Goal: Task Accomplishment & Management: Manage account settings

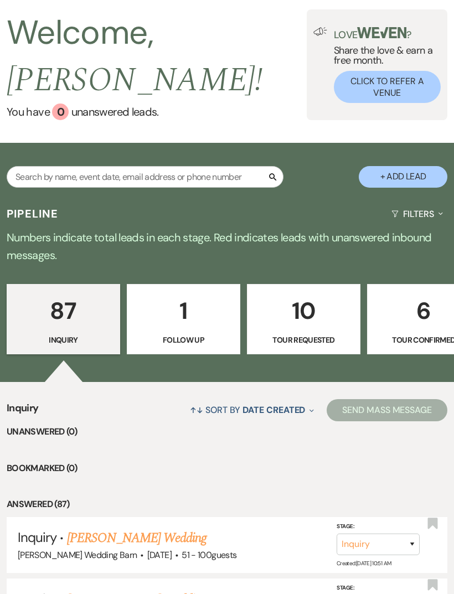
click at [191, 334] on p "Follow Up" at bounding box center [183, 340] width 99 height 12
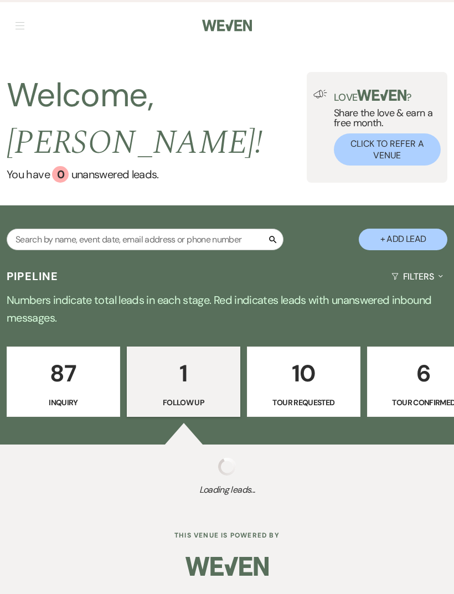
scroll to position [35, 0]
select select "9"
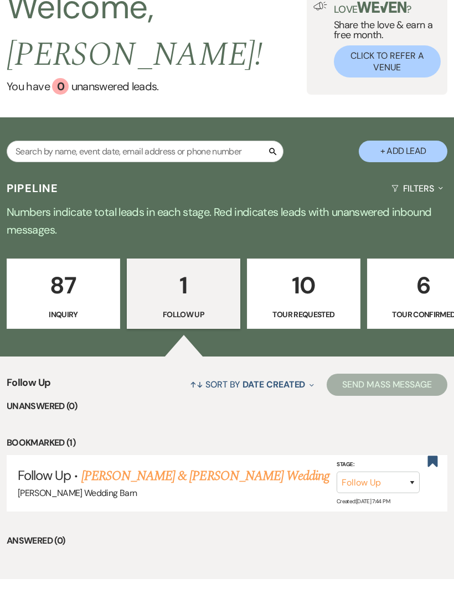
scroll to position [72, 0]
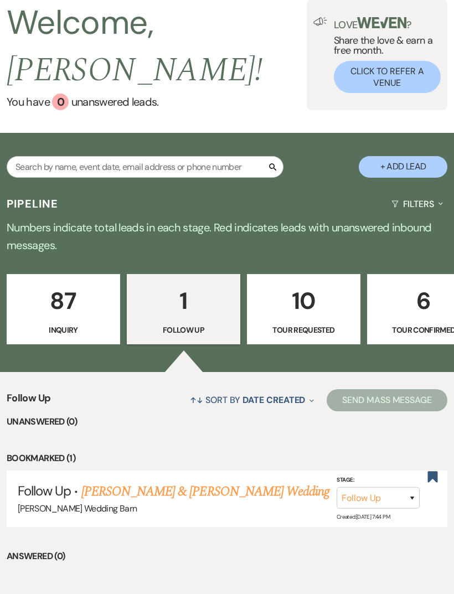
click at [227, 501] on div "[PERSON_NAME] Wedding Barn" at bounding box center [227, 508] width 418 height 14
click at [227, 481] on link "[PERSON_NAME] & [PERSON_NAME] Wedding" at bounding box center [205, 491] width 248 height 20
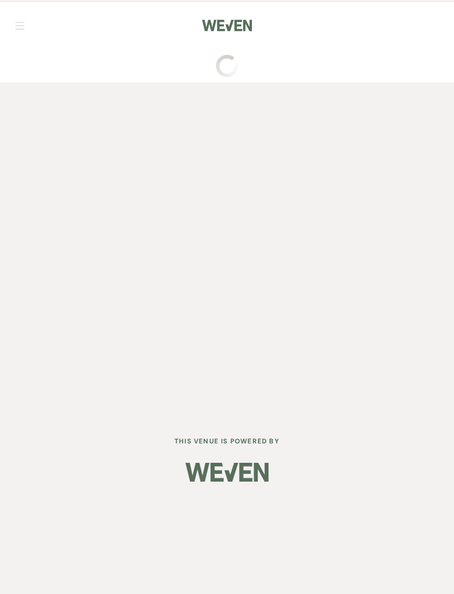
select select "9"
select select "5"
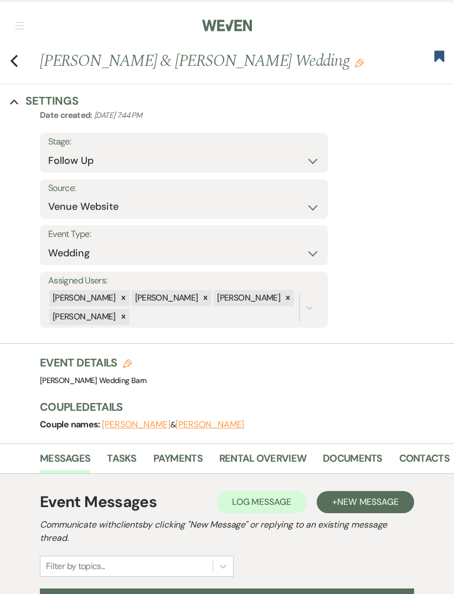
click at [16, 64] on icon "Previous" at bounding box center [14, 60] width 8 height 13
select select "9"
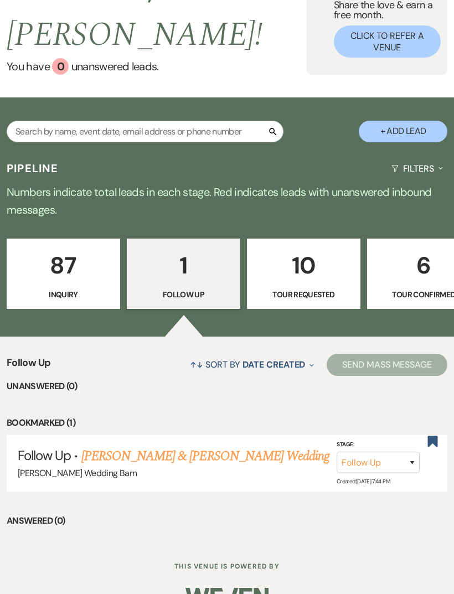
click at [90, 261] on link "87 Inquiry" at bounding box center [63, 273] width 113 height 71
